Goal: Information Seeking & Learning: Learn about a topic

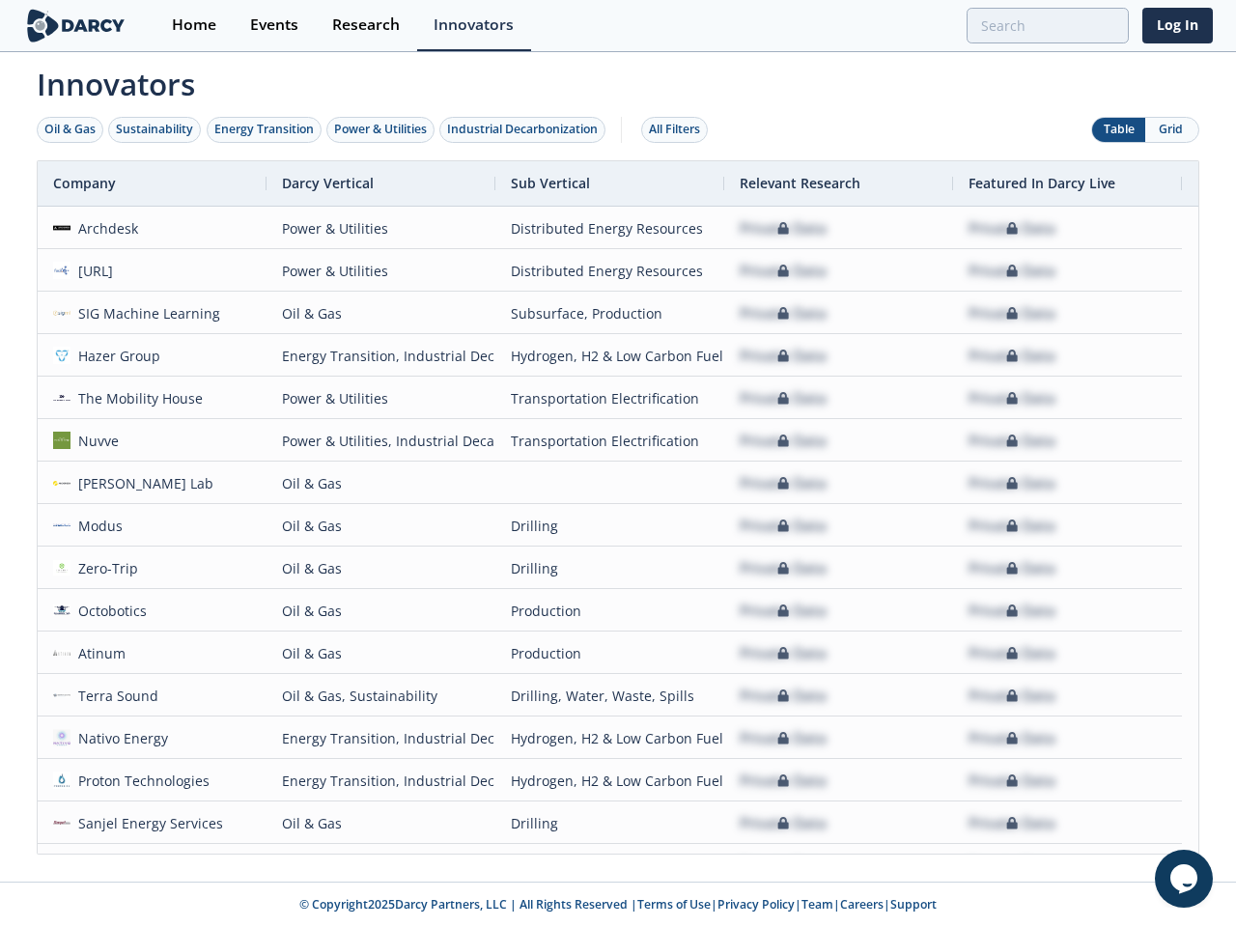
click at [71, 129] on div "Oil & Gas" at bounding box center [69, 129] width 51 height 17
click at [156, 129] on div "Sustainability" at bounding box center [154, 129] width 77 height 17
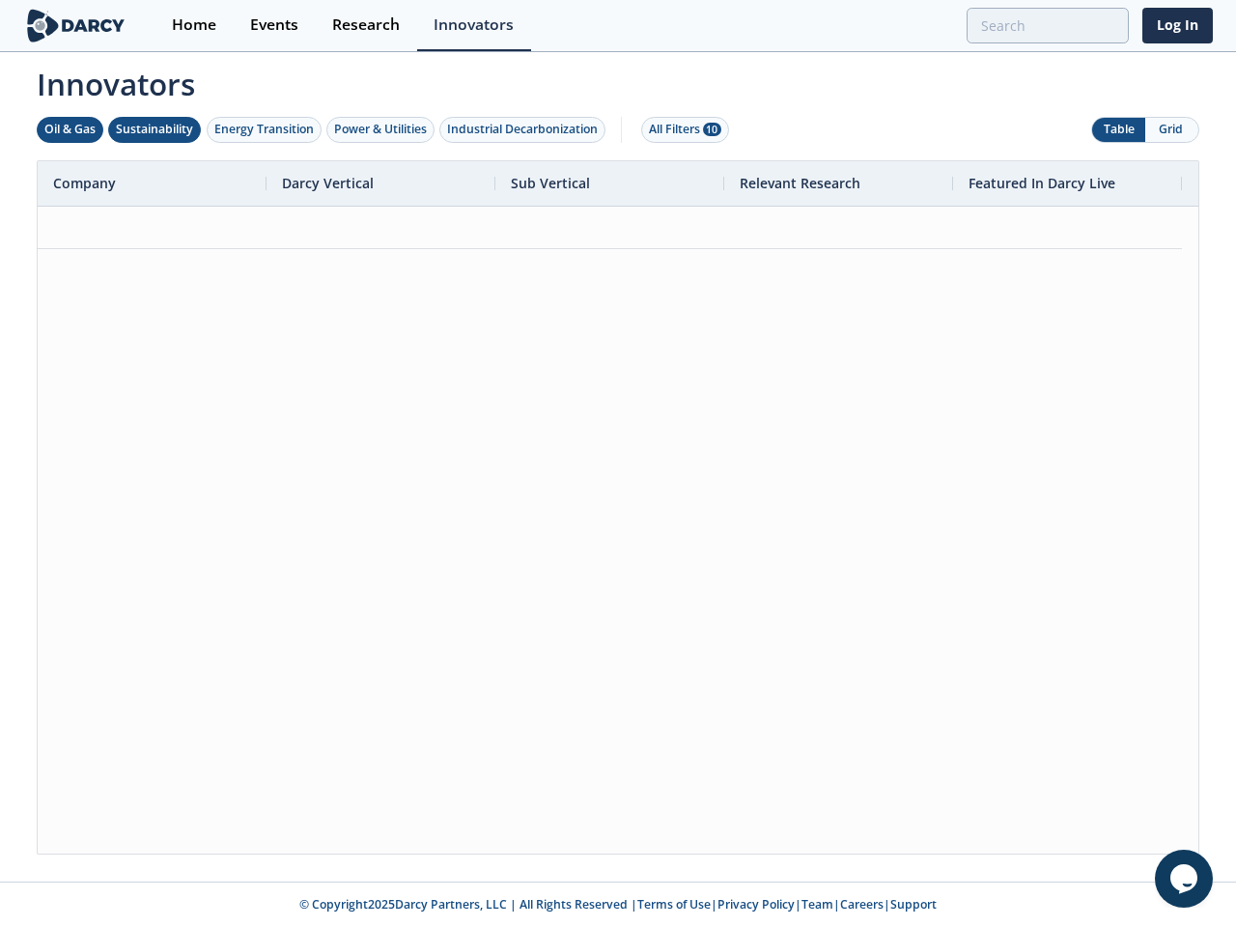
click at [265, 129] on div "Energy Transition" at bounding box center [263, 129] width 99 height 17
click at [383, 129] on div "Power & Utilities" at bounding box center [380, 129] width 93 height 17
click at [526, 129] on div "Industrial Decarbonization" at bounding box center [522, 129] width 151 height 17
